Goal: Check status

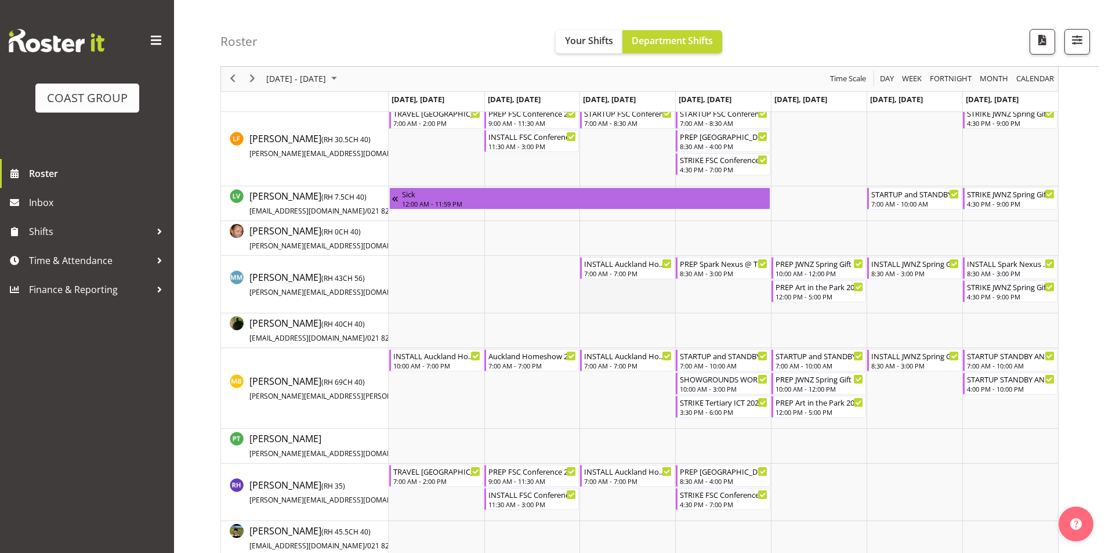
scroll to position [589, 0]
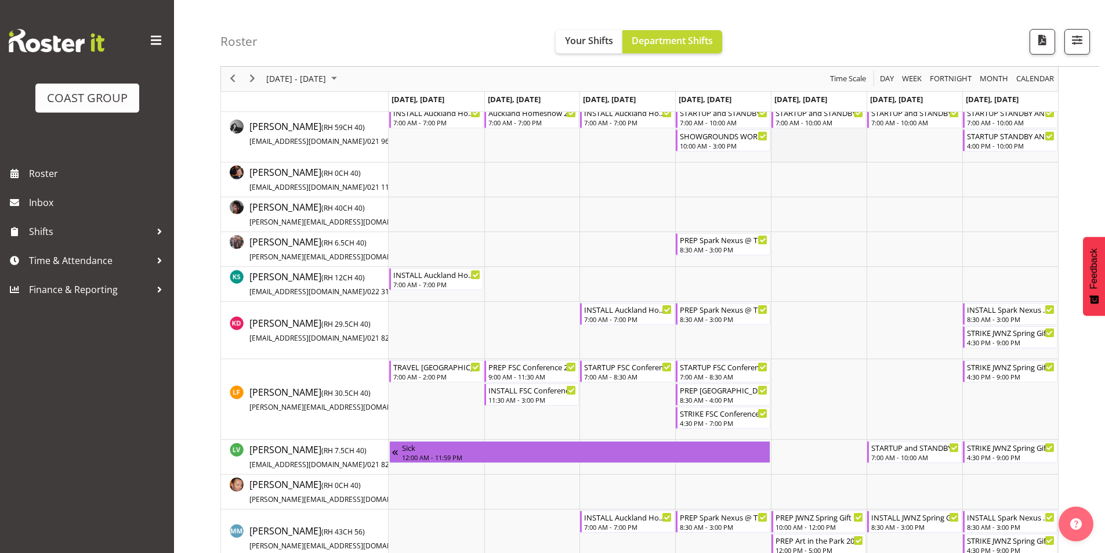
scroll to position [464, 0]
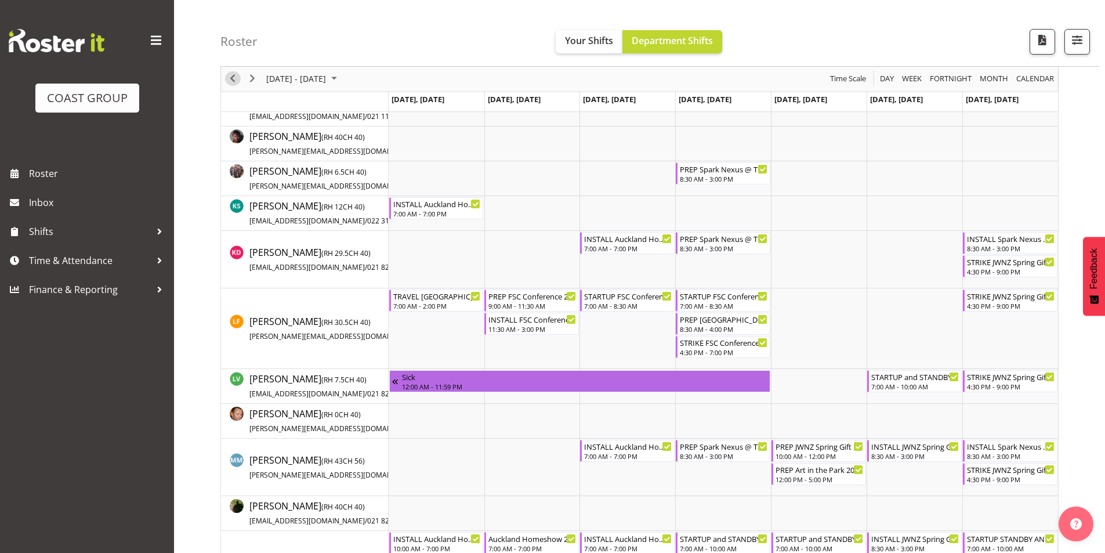
click at [234, 79] on span "Previous" at bounding box center [233, 79] width 14 height 15
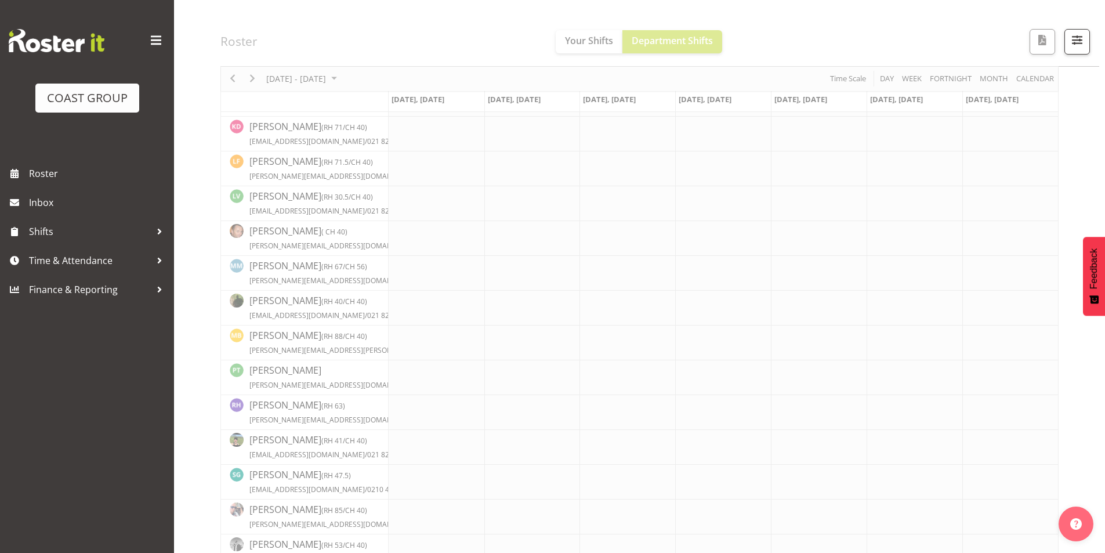
scroll to position [601, 0]
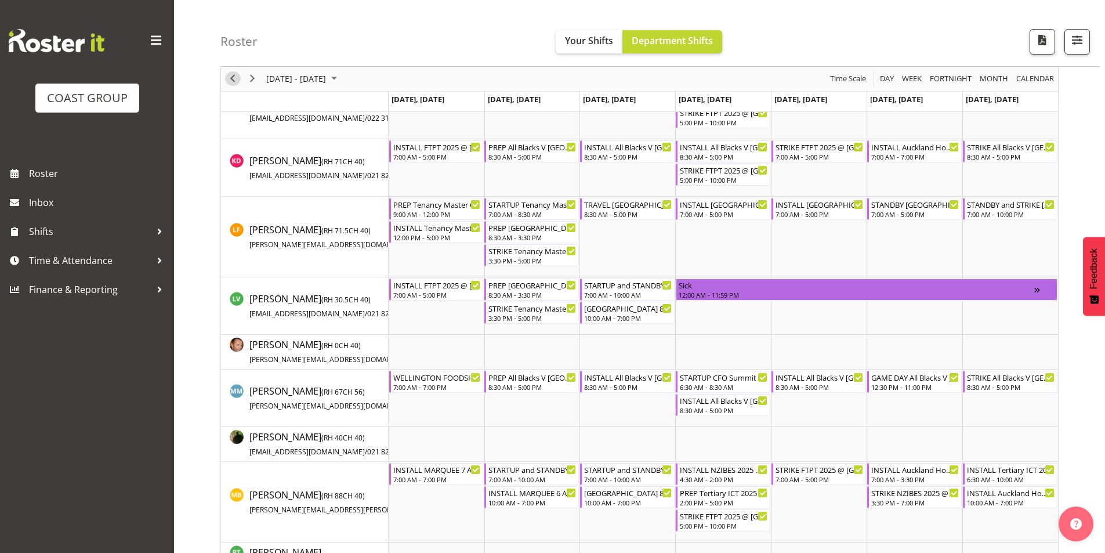
click at [232, 77] on span "Previous" at bounding box center [233, 79] width 14 height 15
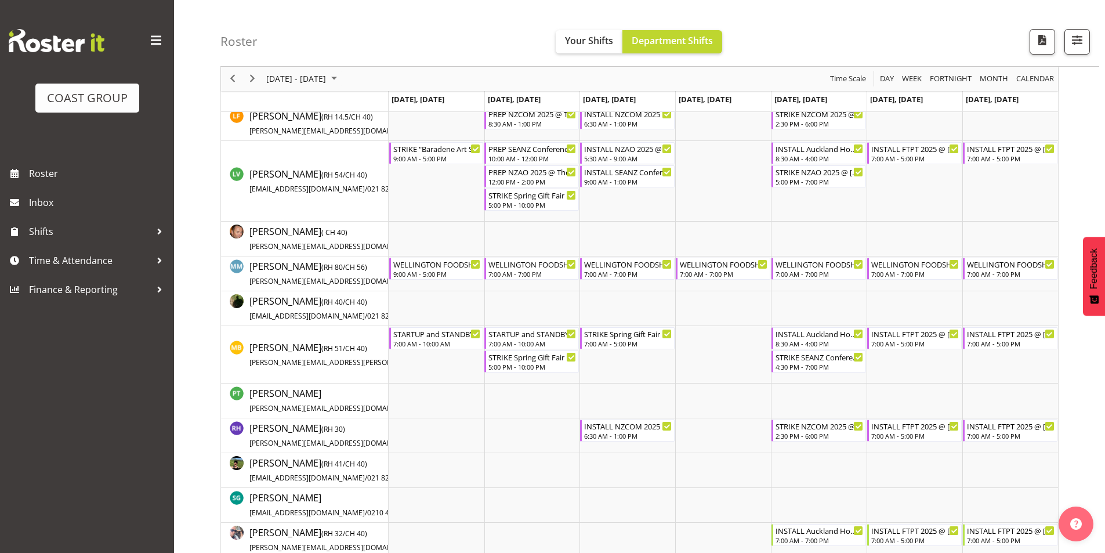
scroll to position [693, 0]
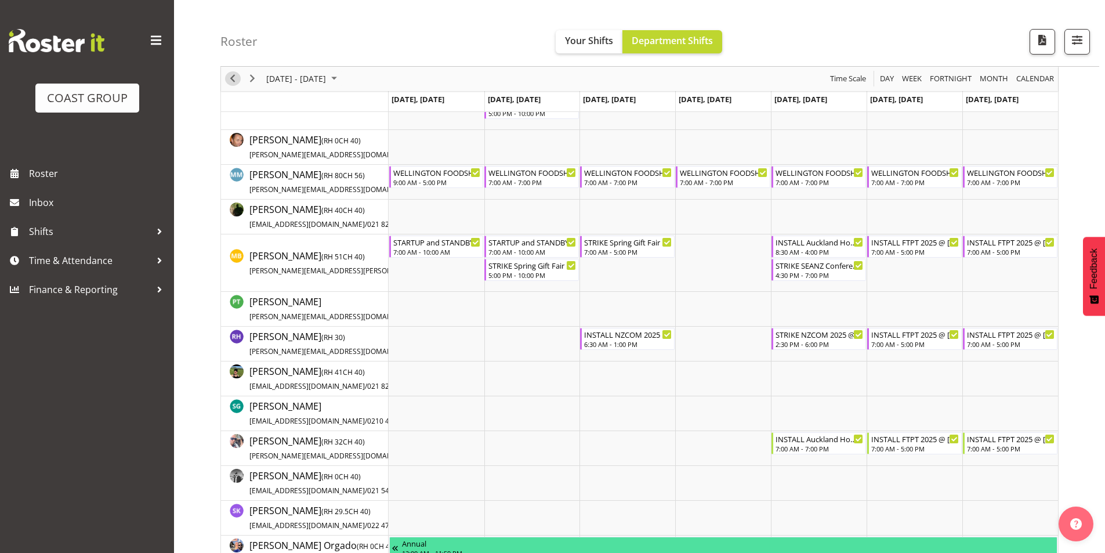
click at [232, 77] on span "Previous" at bounding box center [233, 79] width 14 height 15
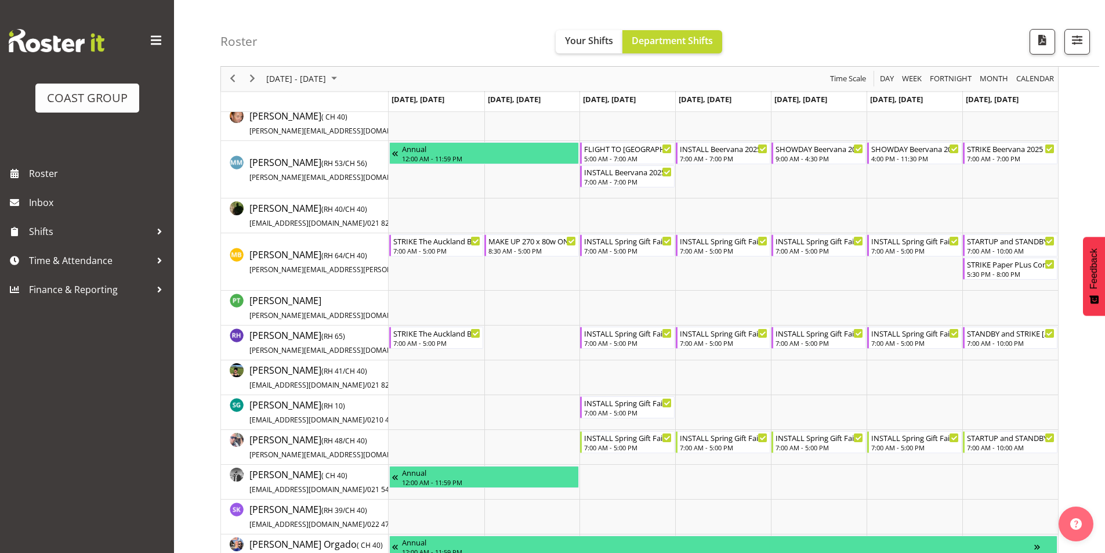
scroll to position [806, 0]
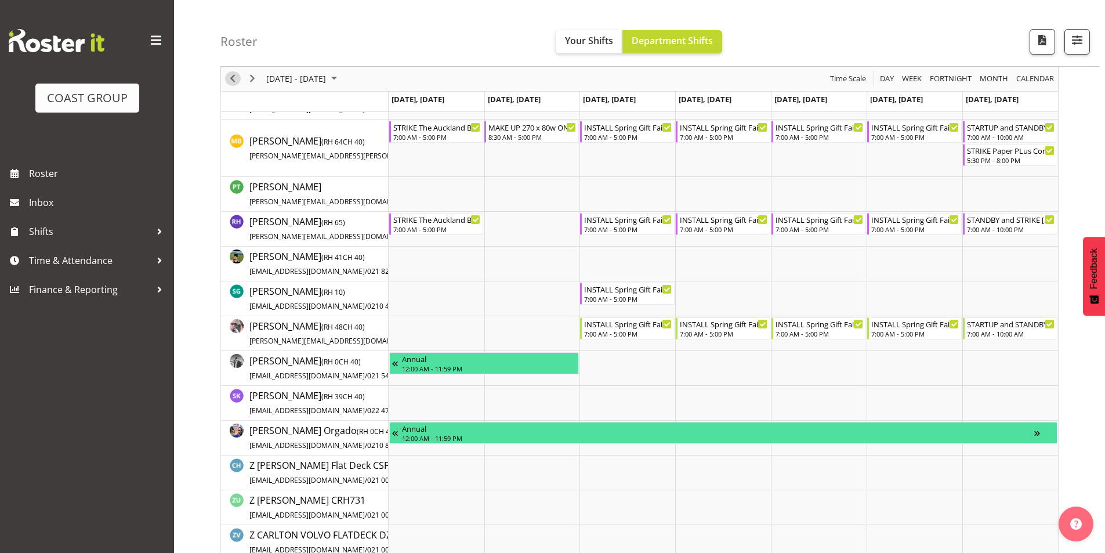
click at [233, 77] on span "Previous" at bounding box center [233, 79] width 14 height 15
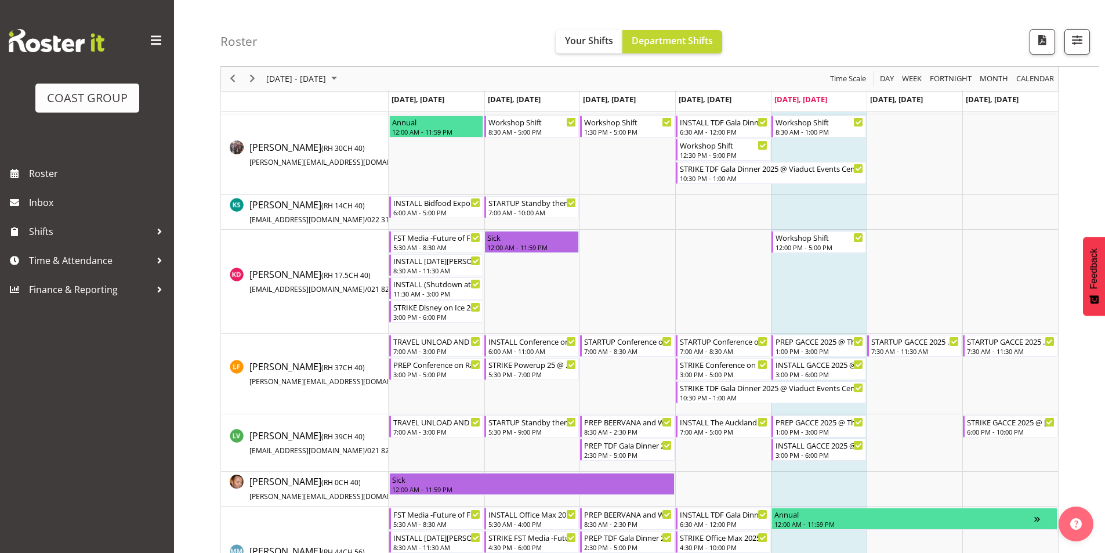
scroll to position [580, 0]
click at [801, 365] on div "INSTALL GACCE 2025 @ [PERSON_NAME][GEOGRAPHIC_DATA][PERSON_NAME] On SIte @ 1600" at bounding box center [820, 363] width 88 height 12
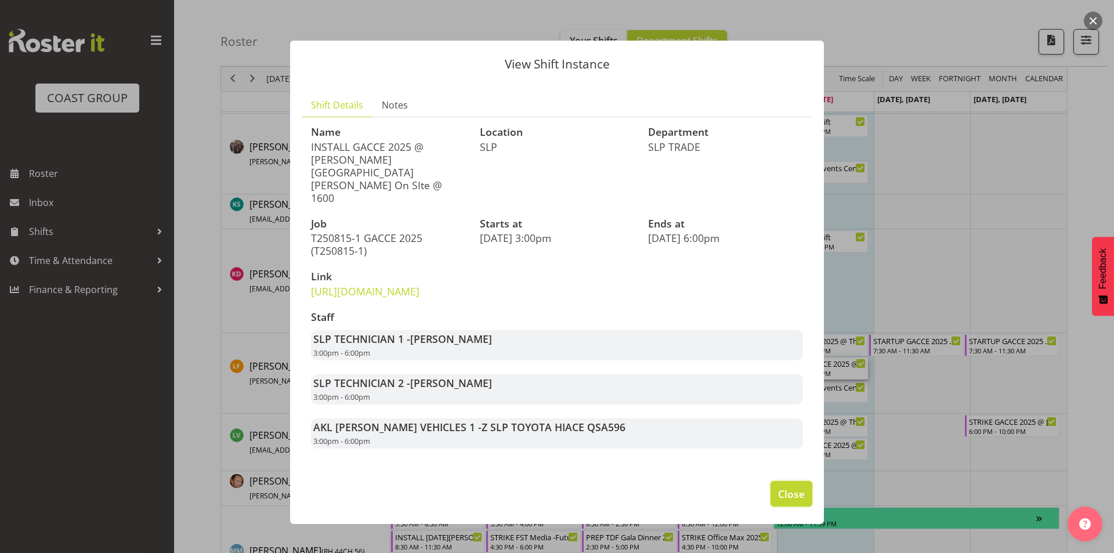
click at [790, 486] on span "Close" at bounding box center [791, 493] width 27 height 15
